Goal: Check status: Check status

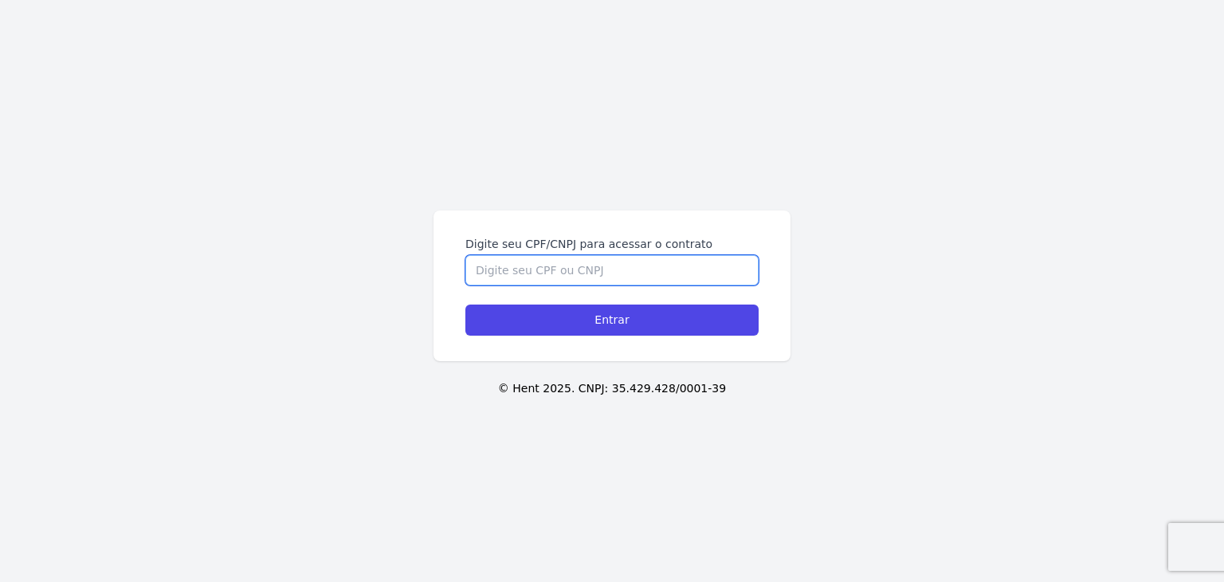
click at [614, 269] on input "Digite seu CPF/CNPJ para acessar o contrato" at bounding box center [611, 270] width 293 height 30
paste input "463.556.868-78"
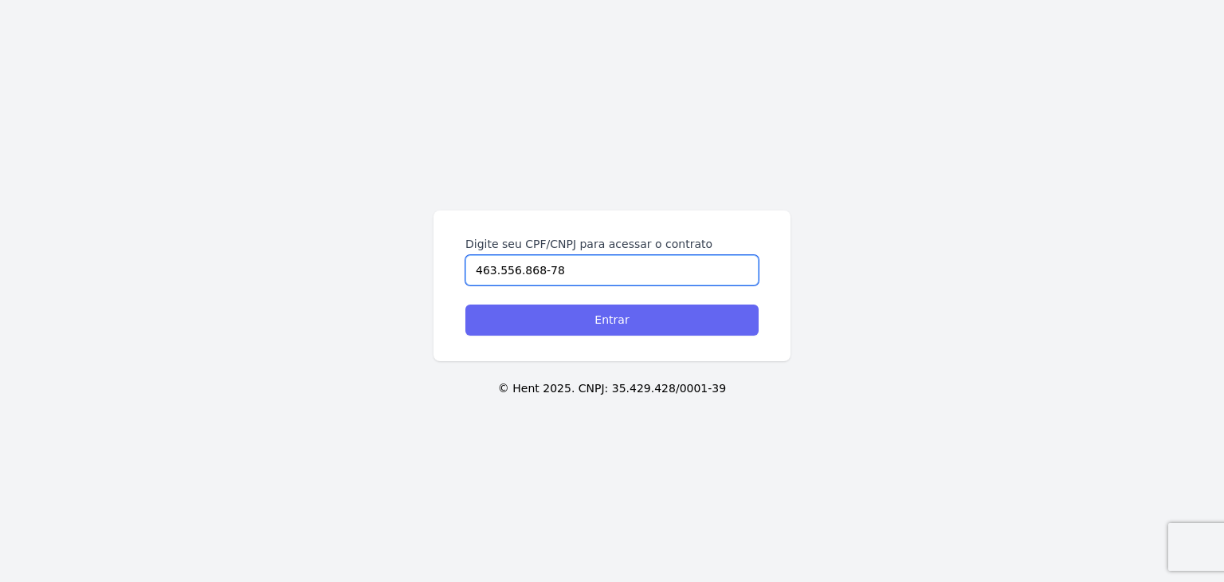
type input "463.556.868-78"
click at [603, 312] on input "Entrar" at bounding box center [611, 319] width 293 height 31
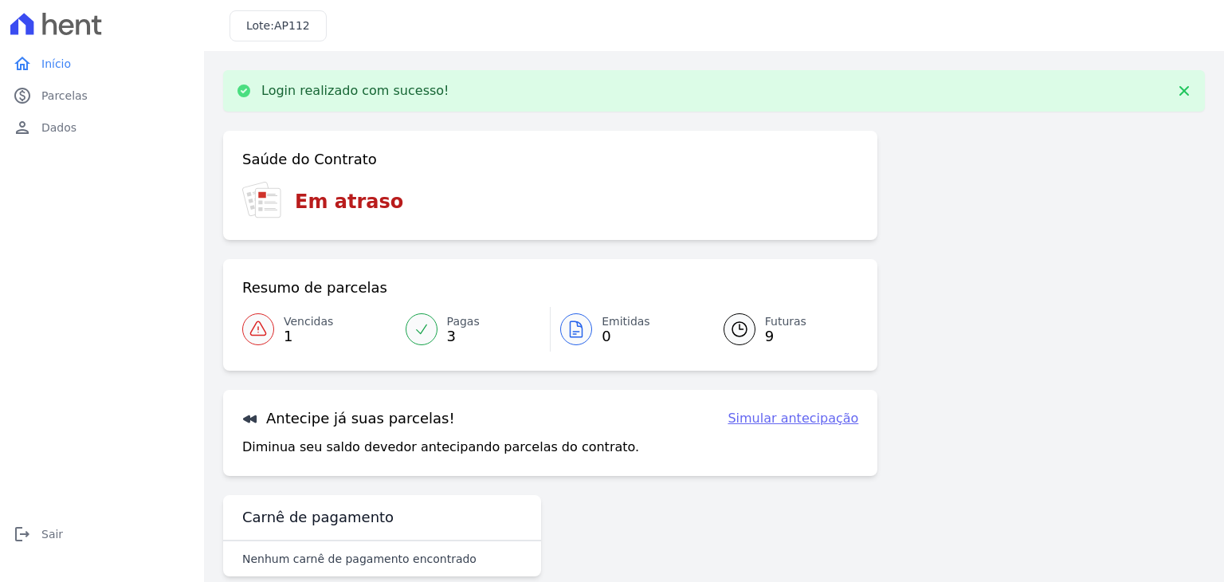
click at [613, 332] on span "0" at bounding box center [626, 336] width 49 height 13
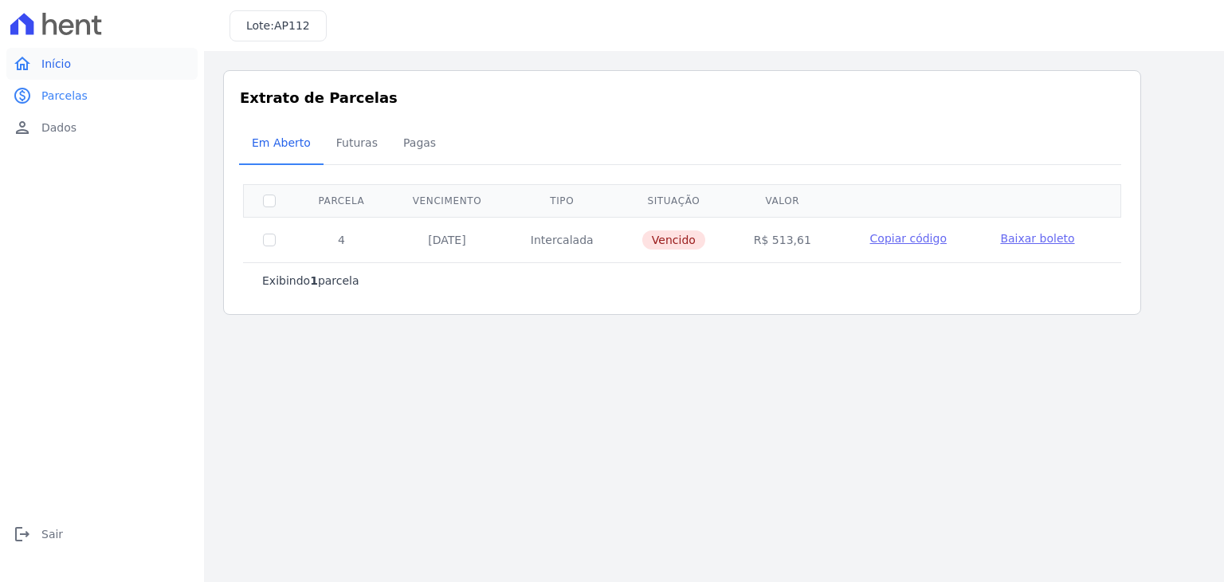
click at [54, 62] on span "Início" at bounding box center [55, 64] width 29 height 16
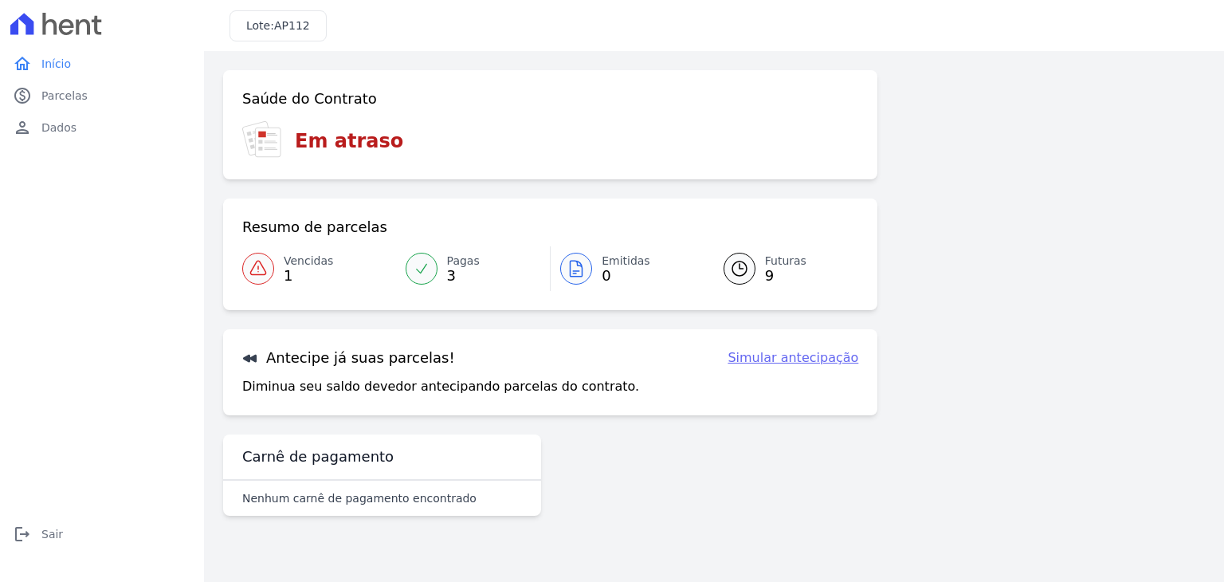
click at [306, 269] on div "Vencidas 1" at bounding box center [308, 269] width 49 height 32
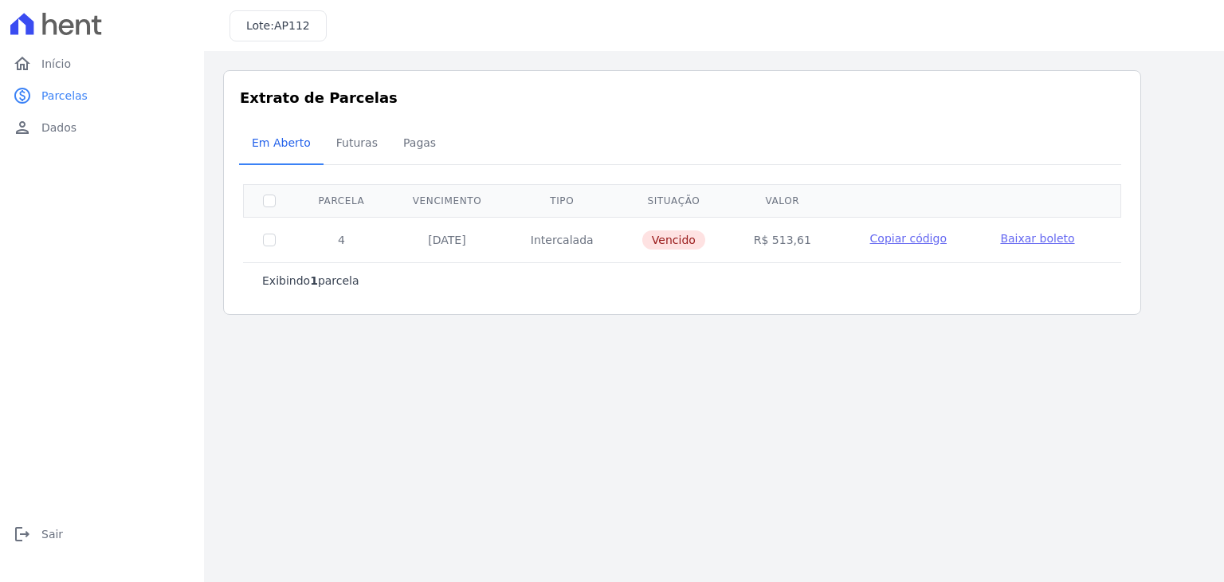
click at [906, 237] on span "Copiar código" at bounding box center [908, 238] width 76 height 13
click at [618, 273] on div "Exibindo 1 parcela" at bounding box center [682, 281] width 840 height 16
click at [922, 239] on span "Copiar código" at bounding box center [908, 238] width 76 height 13
